Goal: Communication & Community: Answer question/provide support

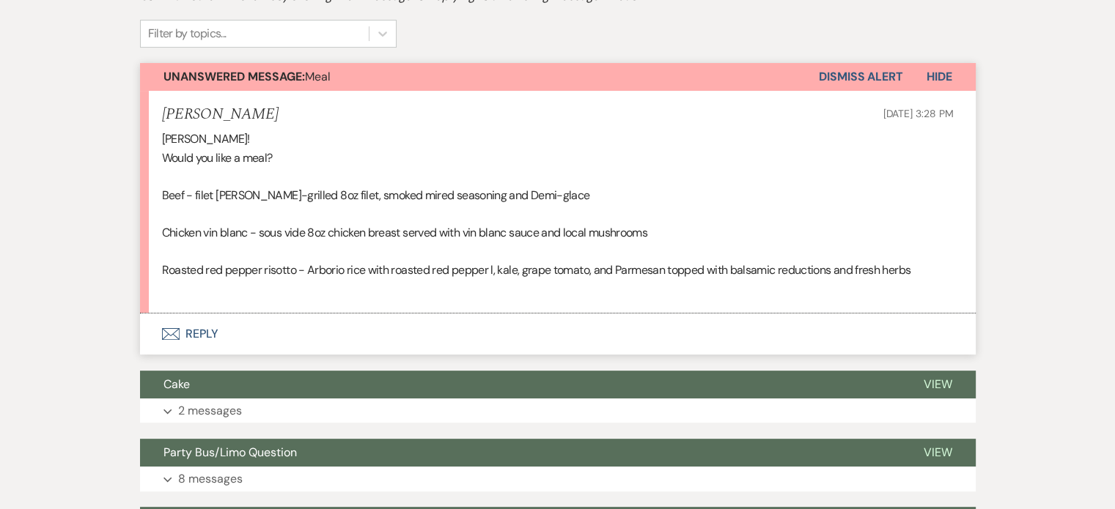
scroll to position [366, 0]
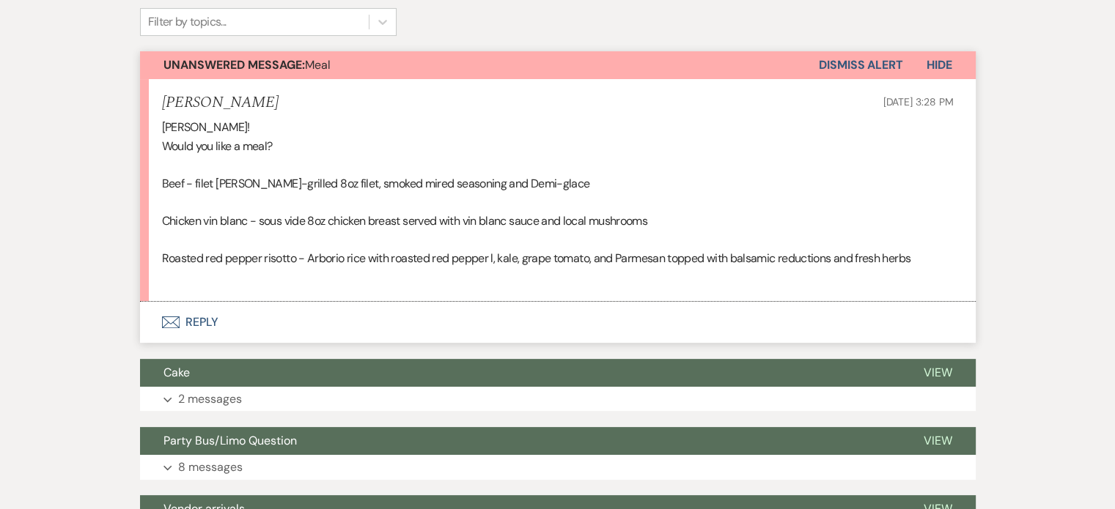
click at [202, 323] on button "Envelope Reply" at bounding box center [558, 322] width 836 height 41
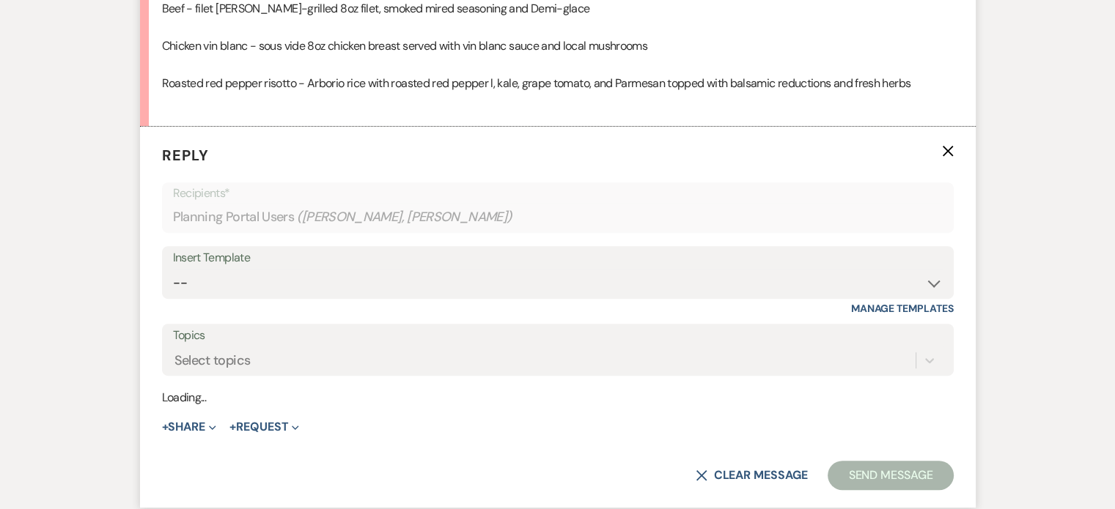
scroll to position [564, 0]
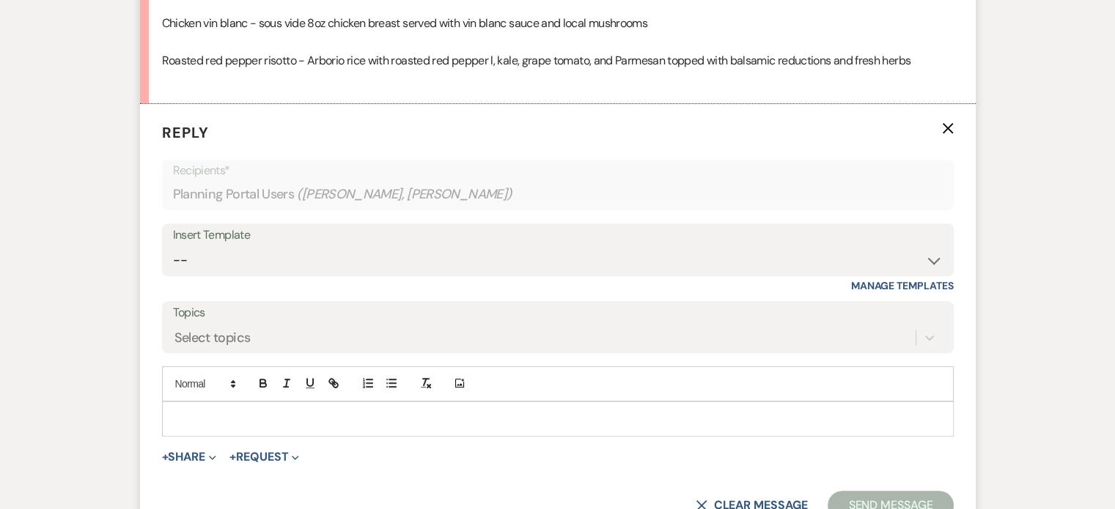
click at [240, 416] on p at bounding box center [558, 419] width 768 height 16
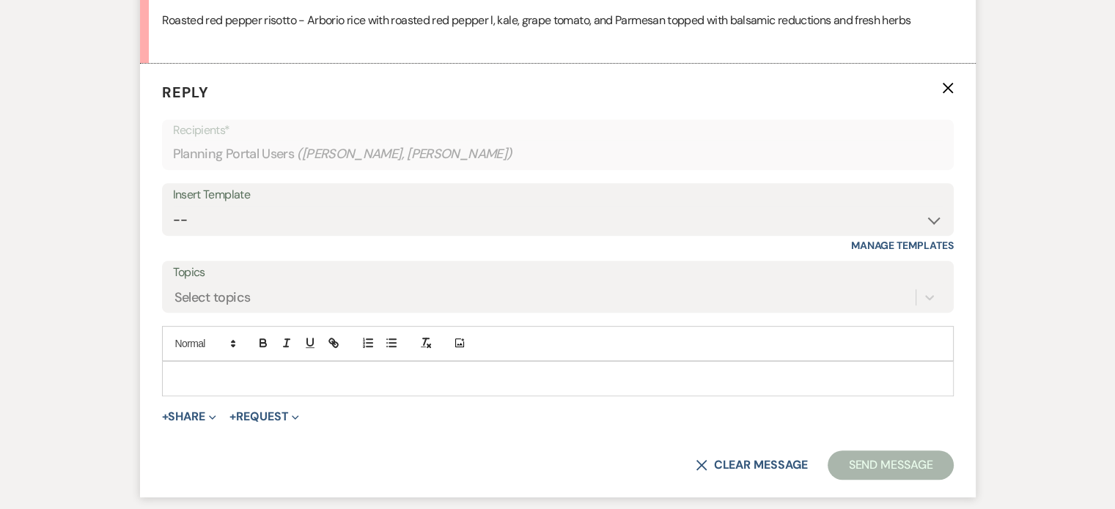
scroll to position [622, 0]
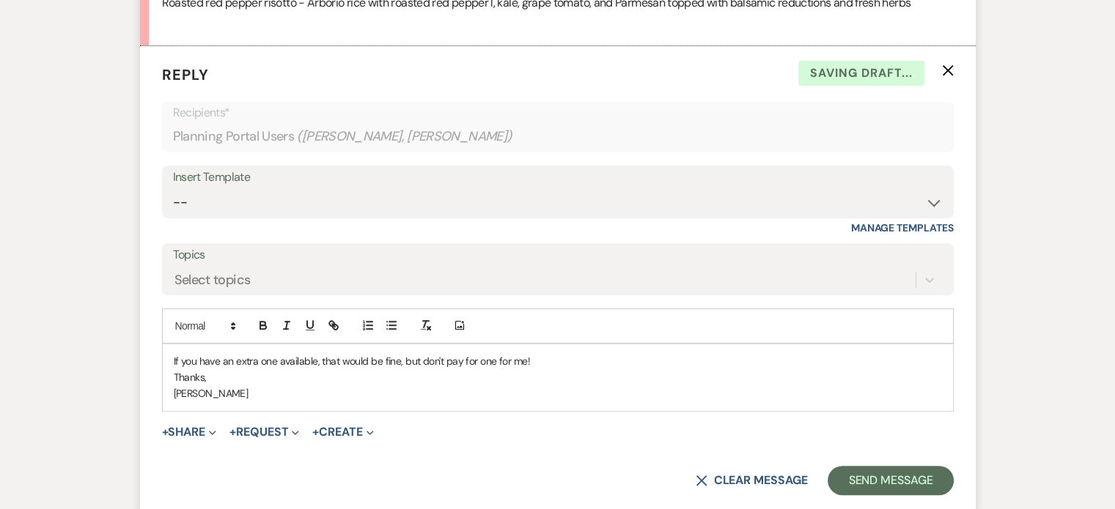
click at [550, 359] on p "If you have an extra one available, that would be fine, but don't pay for one f…" at bounding box center [558, 361] width 768 height 16
click at [786, 466] on button "Send Message" at bounding box center [889, 480] width 125 height 29
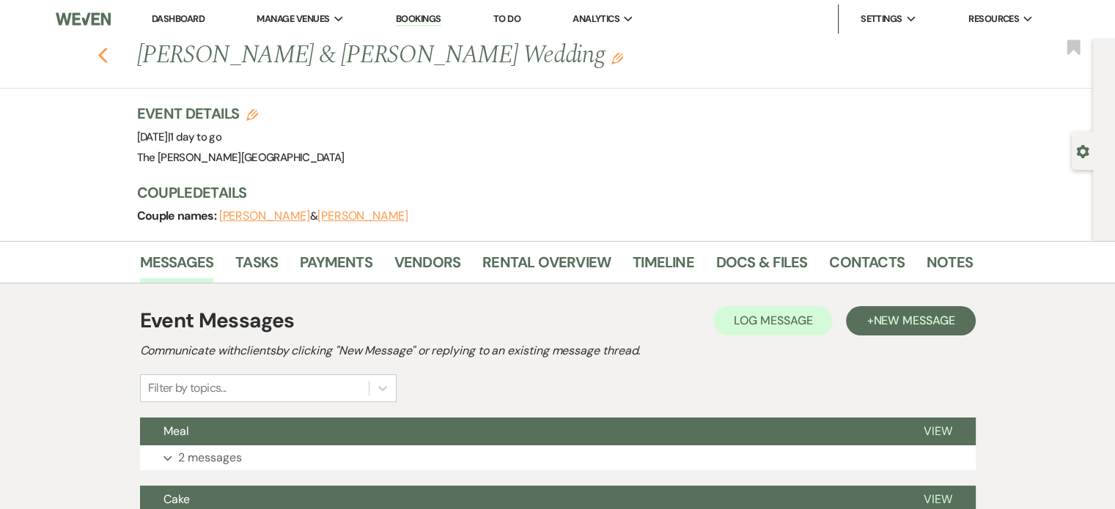
drag, startPoint x: 0, startPoint y: 0, endPoint x: 108, endPoint y: 56, distance: 121.3
click at [108, 56] on icon "Previous" at bounding box center [102, 56] width 11 height 18
click at [410, 20] on link "Bookings" at bounding box center [418, 19] width 45 height 14
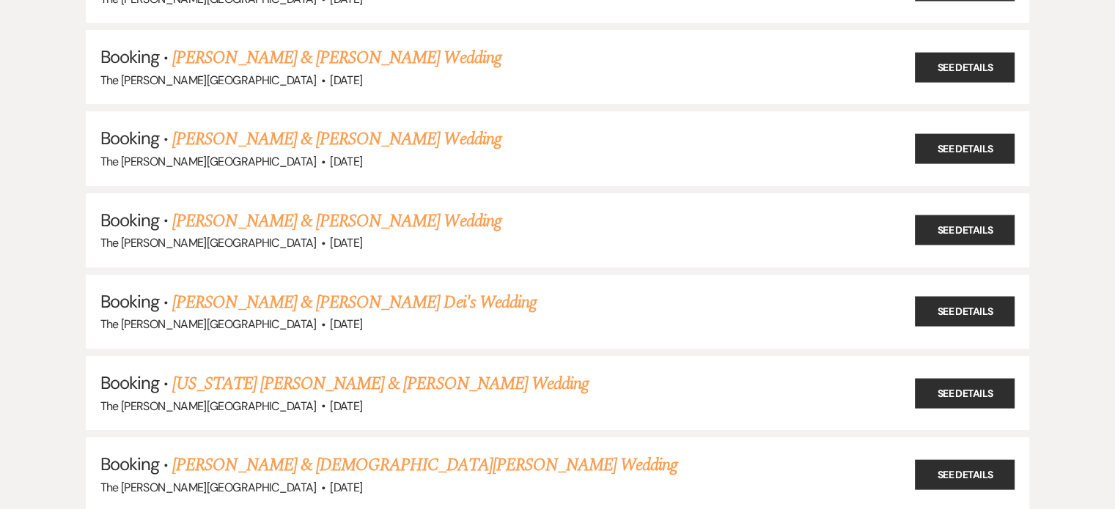
scroll to position [451, 0]
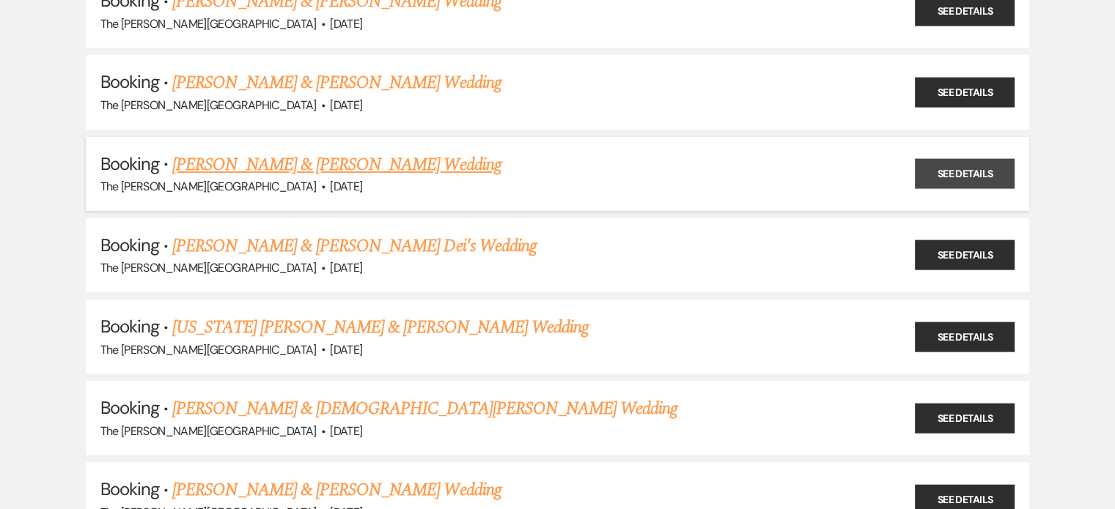
click at [962, 173] on link "See Details" at bounding box center [965, 174] width 100 height 30
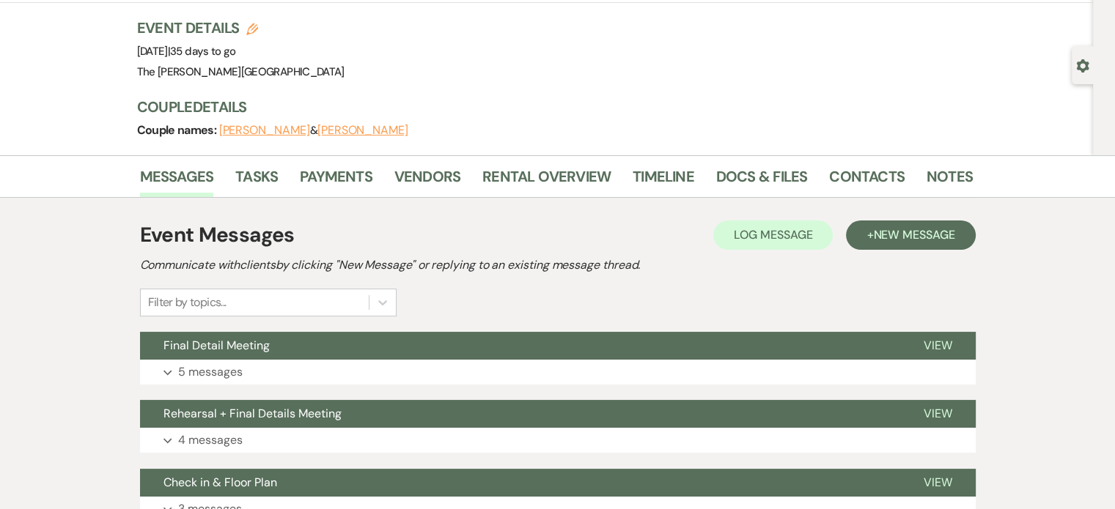
scroll to position [88, 0]
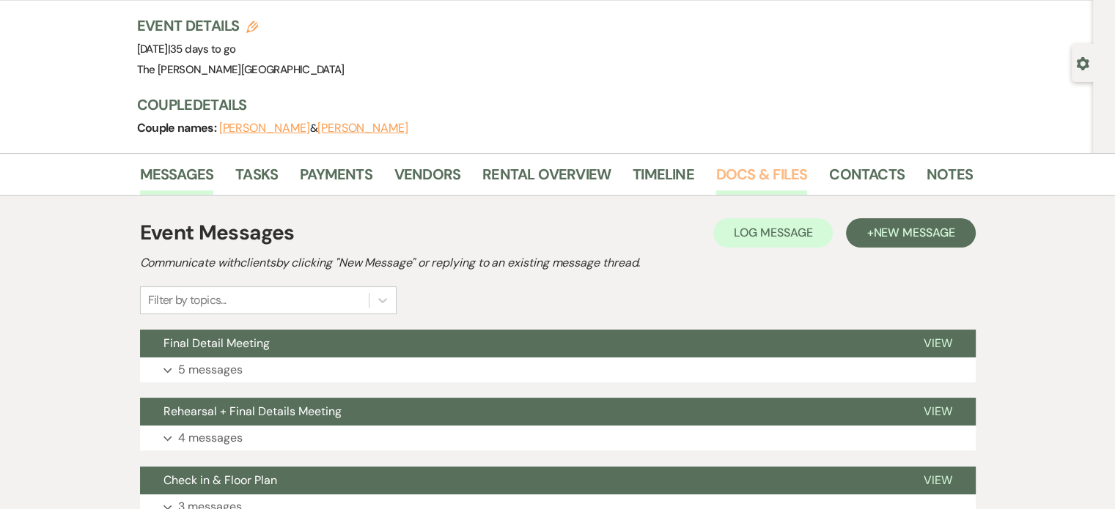
click at [762, 172] on link "Docs & Files" at bounding box center [761, 179] width 91 height 32
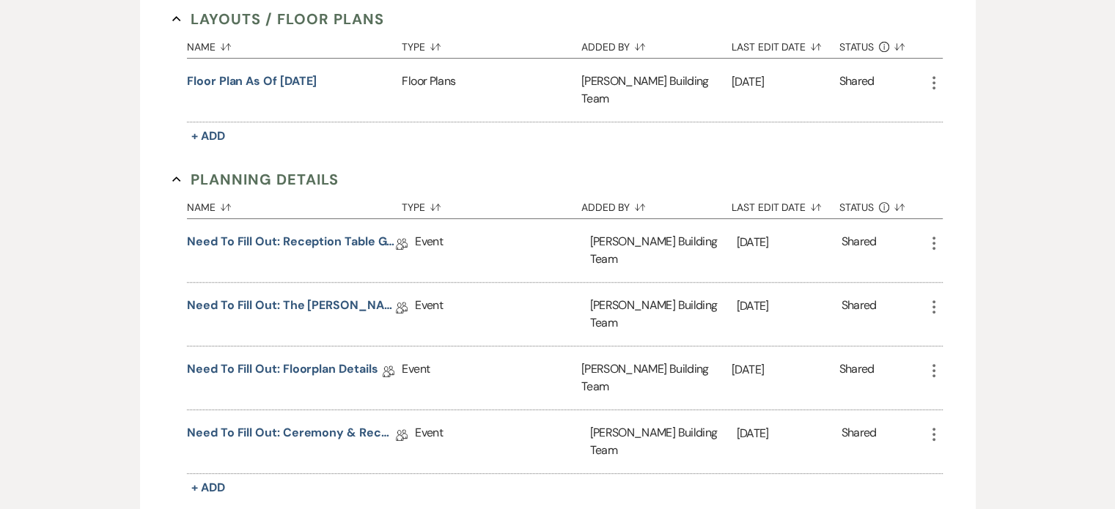
scroll to position [654, 0]
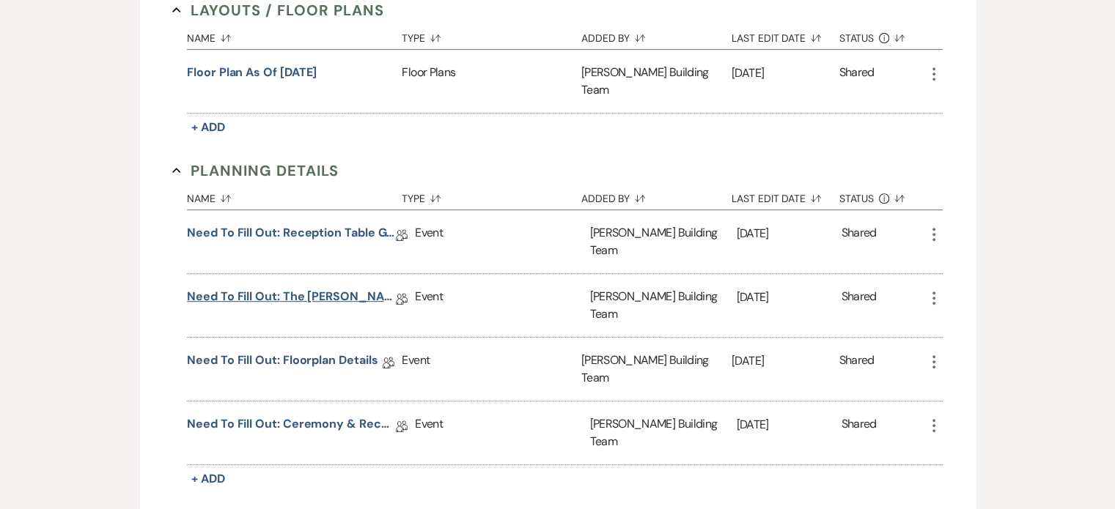
click at [338, 288] on link "Need to Fill Out: The Harris Building Planning Document" at bounding box center [291, 299] width 209 height 23
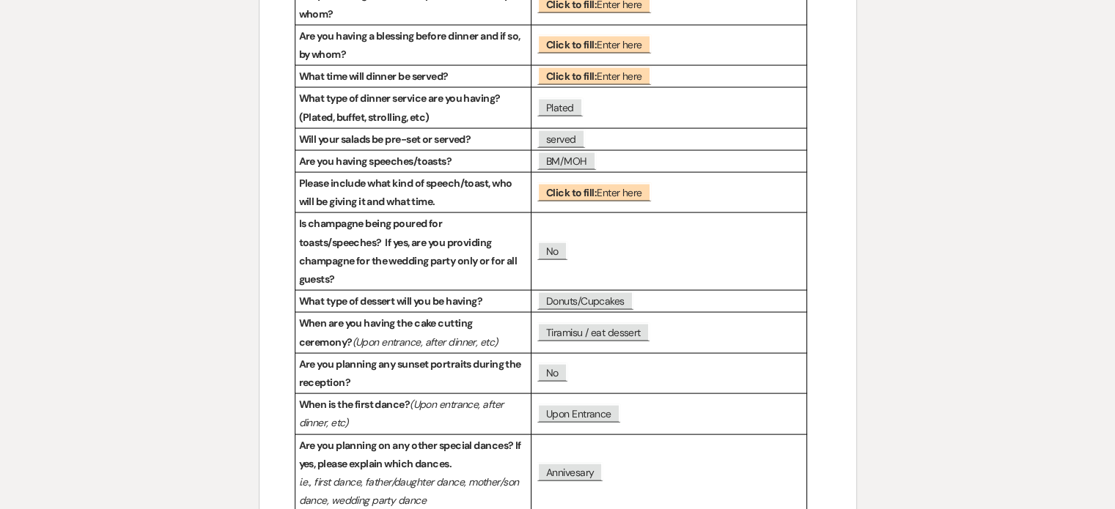
scroll to position [3204, 0]
